Goal: Task Accomplishment & Management: Use online tool/utility

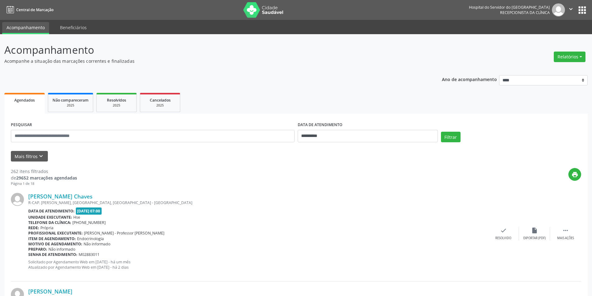
click at [576, 58] on button "Relatórios" at bounding box center [570, 57] width 32 height 11
click at [549, 68] on link "Agendamentos" at bounding box center [552, 70] width 67 height 9
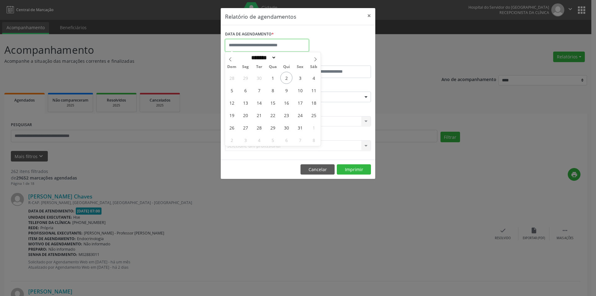
click at [282, 49] on input "text" at bounding box center [267, 45] width 84 height 12
click at [302, 78] on span "3" at bounding box center [300, 78] width 12 height 12
type input "**********"
click at [303, 78] on span "3" at bounding box center [300, 78] width 12 height 12
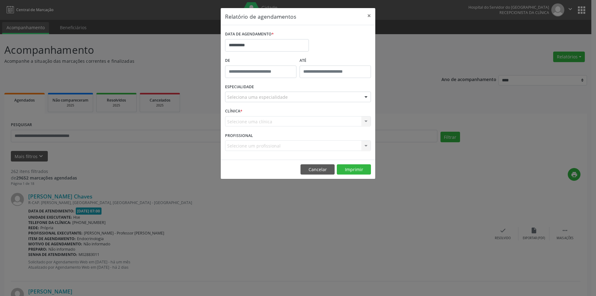
click at [303, 104] on div "ESPECIALIDADE Seleciona uma especialidade Todas as especialidades Alergologia A…" at bounding box center [298, 94] width 149 height 24
click at [304, 98] on div "Seleciona uma especialidade" at bounding box center [298, 97] width 146 height 11
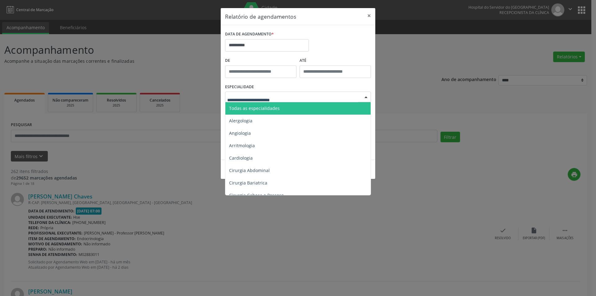
click at [301, 110] on span "Todas as especialidades" at bounding box center [299, 108] width 146 height 12
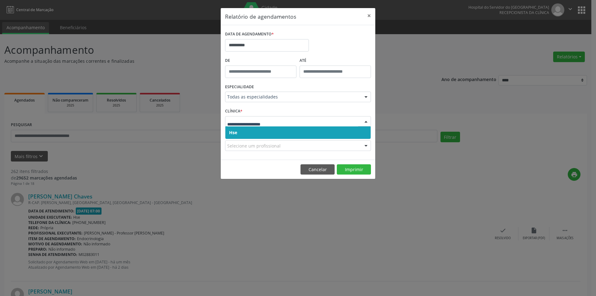
click at [296, 133] on span "Hse" at bounding box center [298, 132] width 145 height 12
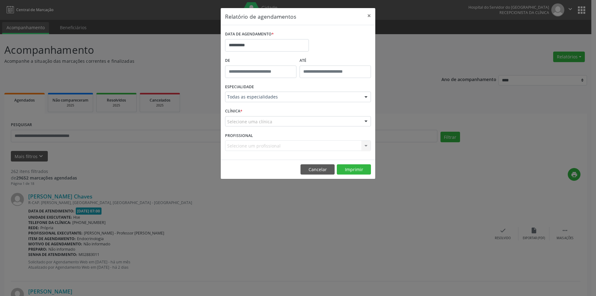
click at [301, 118] on div "Selecione uma clínica" at bounding box center [298, 121] width 146 height 11
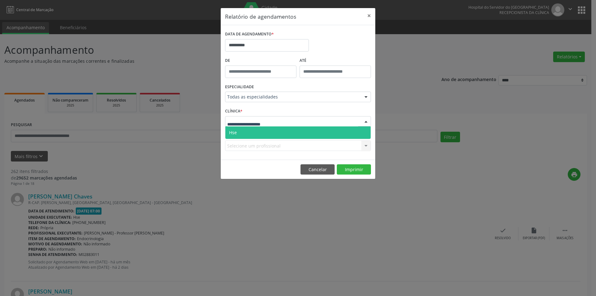
click at [298, 132] on span "Hse" at bounding box center [298, 132] width 145 height 12
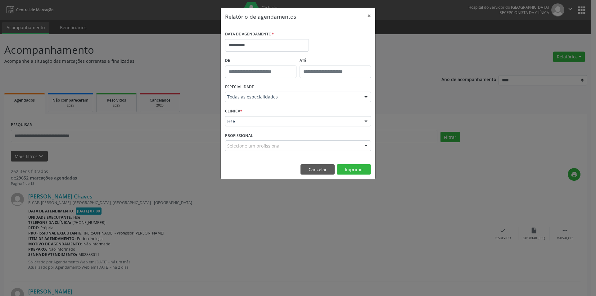
click at [294, 148] on div "Selecione um profissional" at bounding box center [298, 145] width 146 height 11
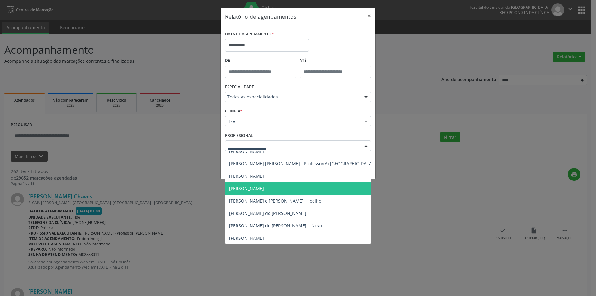
scroll to position [342, 0]
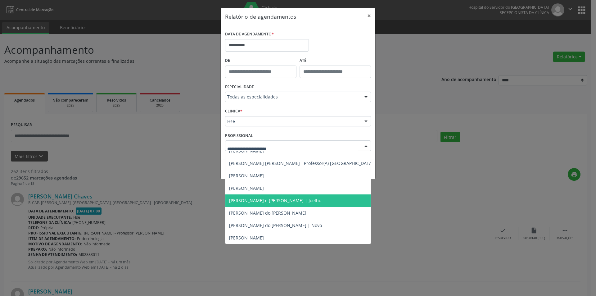
click at [287, 200] on span "[PERSON_NAME] e [PERSON_NAME] | Joelho" at bounding box center [275, 201] width 92 height 6
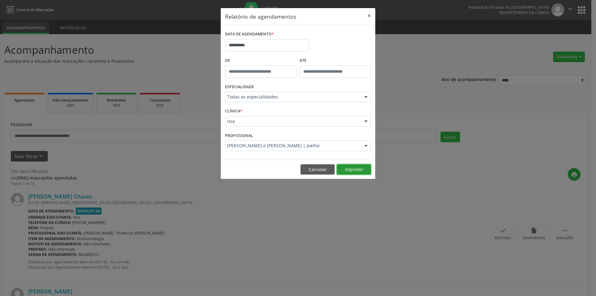
click at [342, 172] on button "Imprimir" at bounding box center [354, 169] width 34 height 11
